Goal: Ask a question

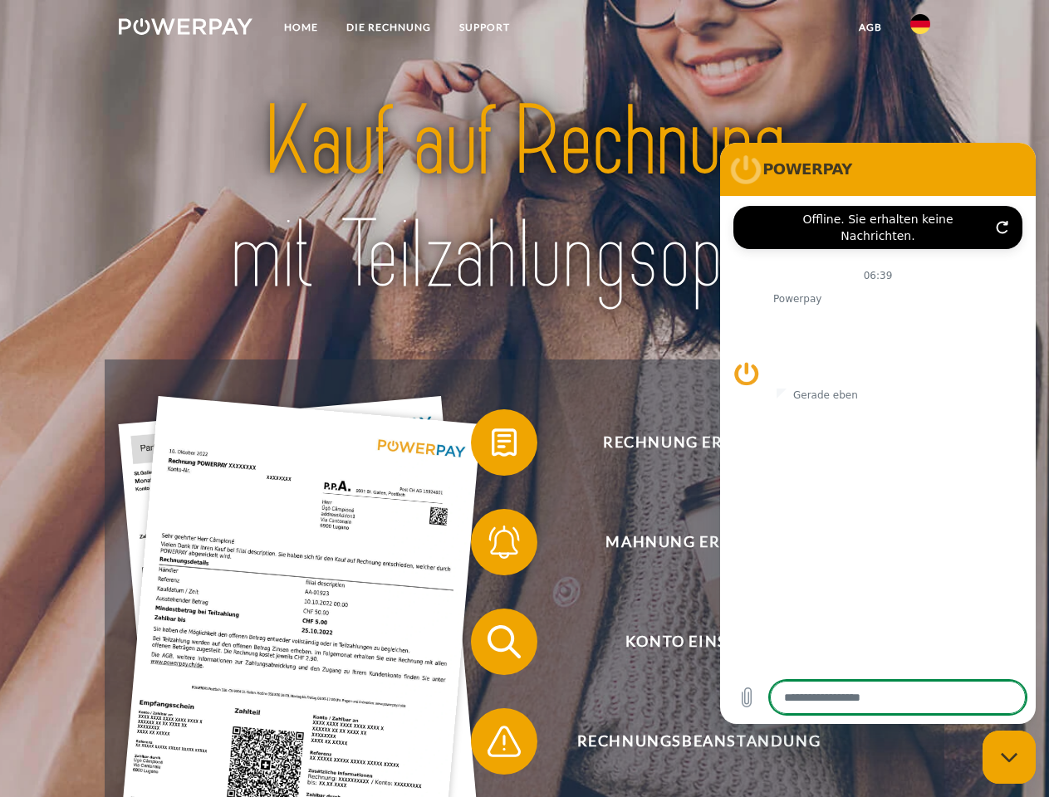
click at [185, 29] on img at bounding box center [186, 26] width 134 height 17
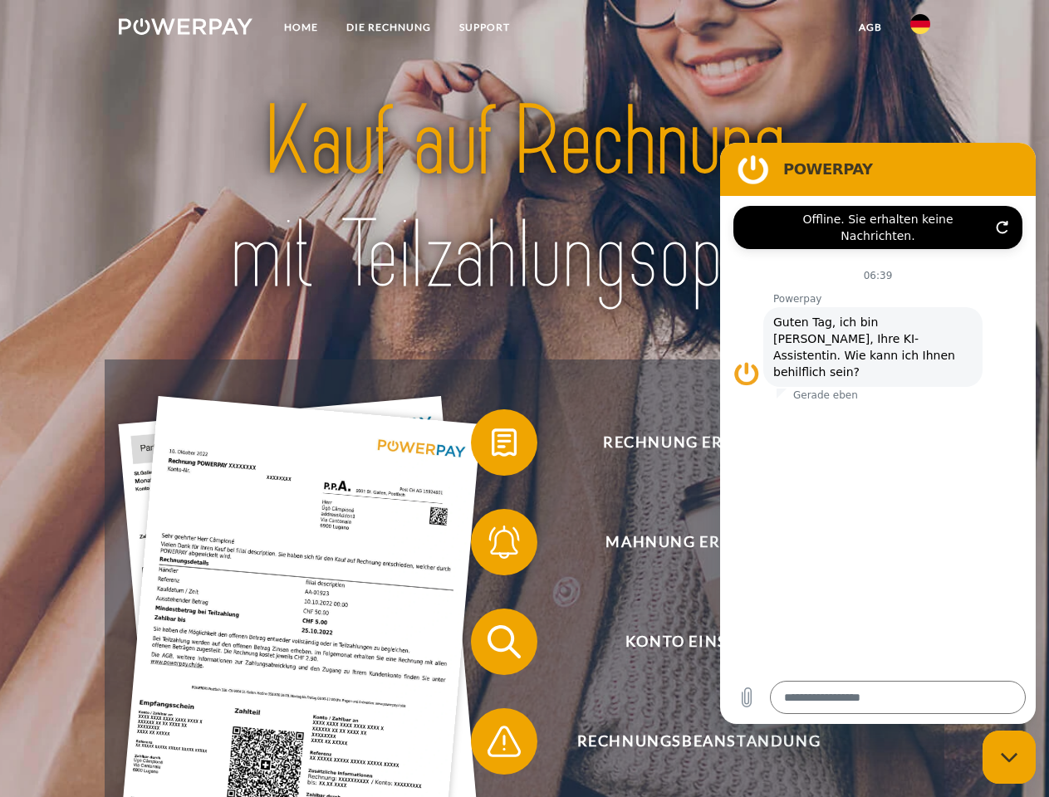
click at [920, 29] on img at bounding box center [920, 24] width 20 height 20
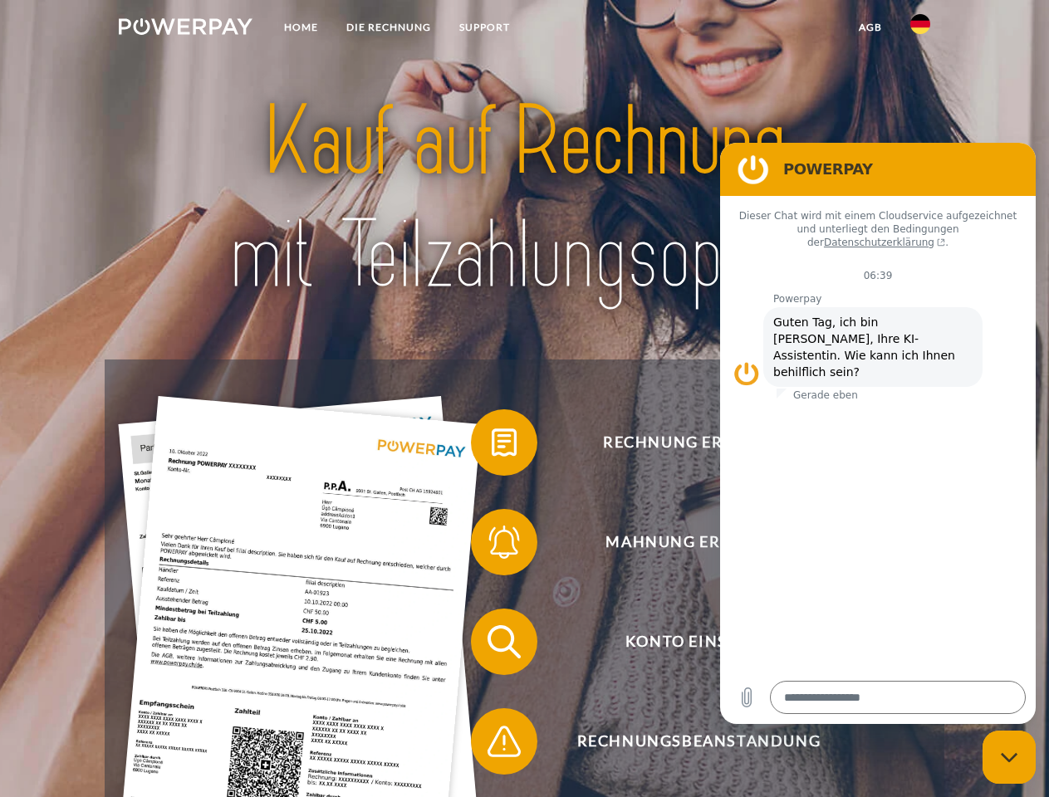
click at [869, 27] on link "agb" at bounding box center [870, 27] width 51 height 30
click at [492, 446] on span at bounding box center [479, 442] width 83 height 83
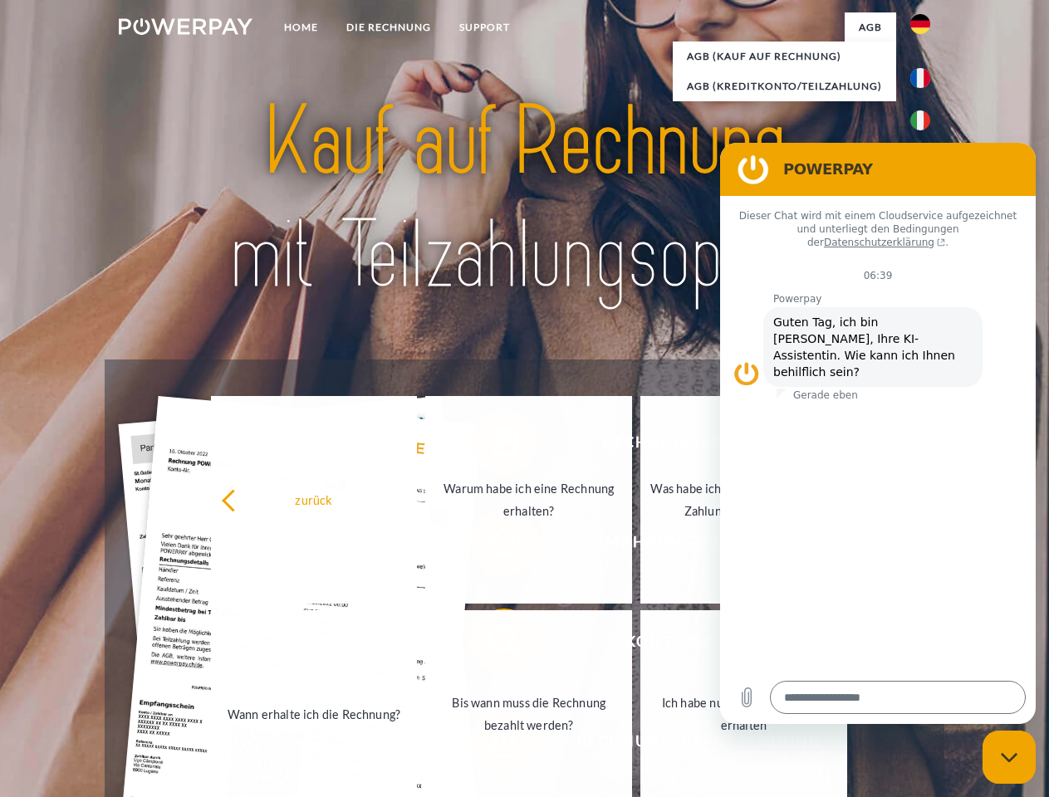
click at [418, 645] on link "Wann erhalte ich die Rechnung?" at bounding box center [314, 714] width 207 height 208
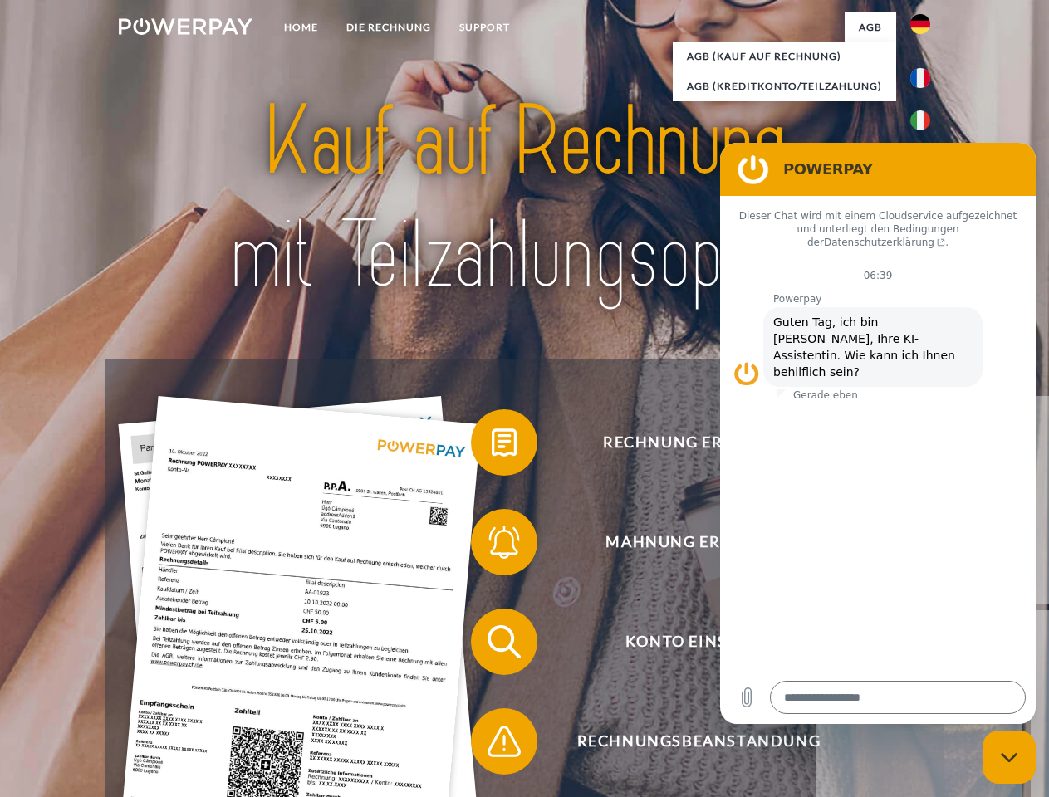
click at [492, 745] on span at bounding box center [479, 741] width 83 height 83
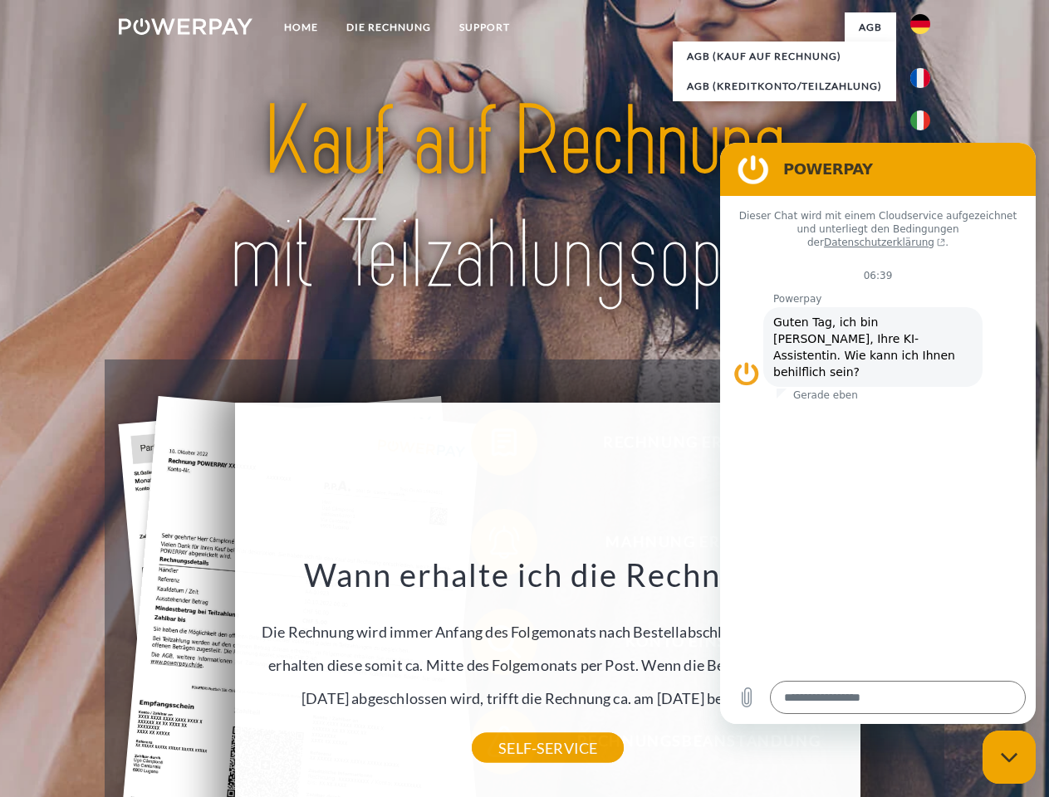
click at [1009, 757] on icon "Messaging-Fenster schließen" at bounding box center [1009, 757] width 17 height 11
type textarea "*"
